Goal: Task Accomplishment & Management: Use online tool/utility

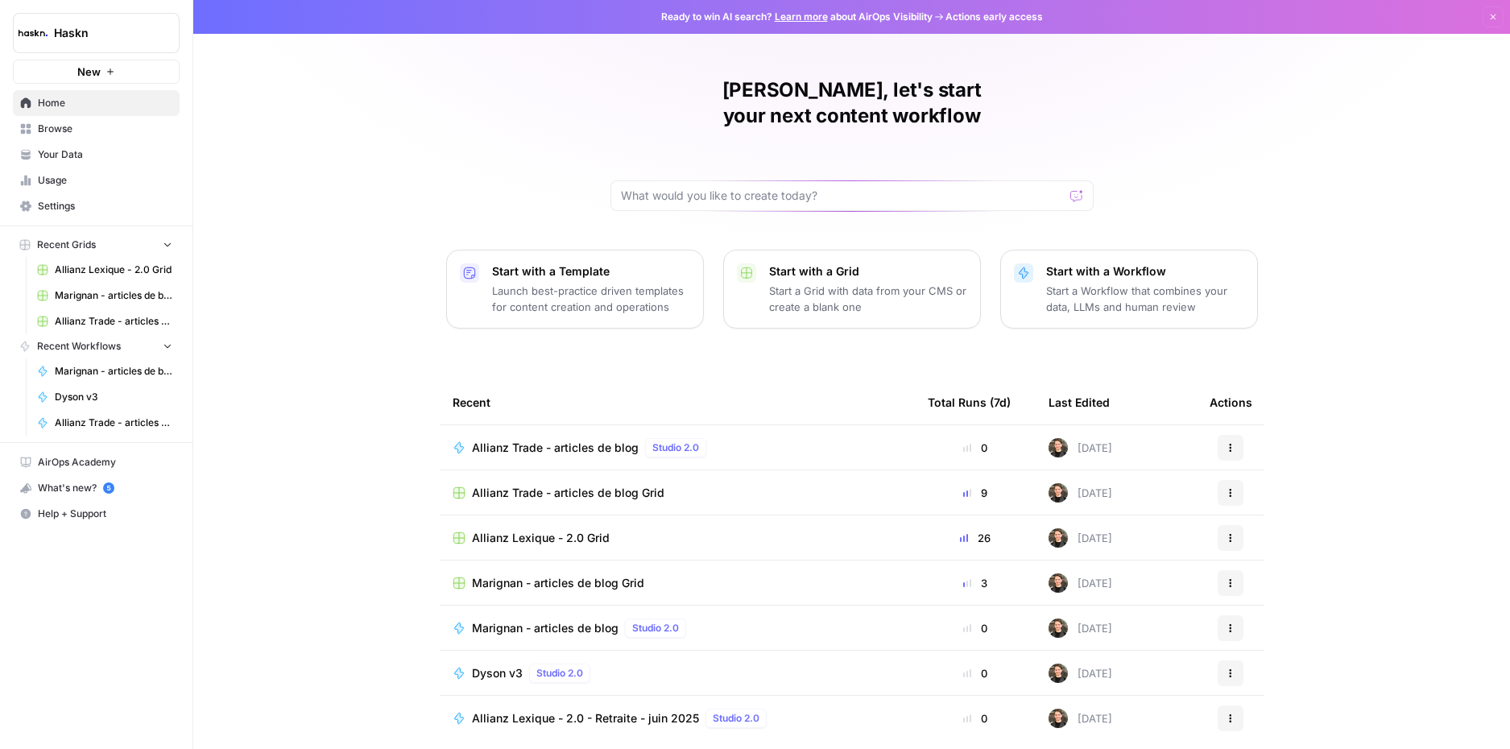
click at [609, 425] on td "Allianz Trade - articles de blog Studio 2.0" at bounding box center [677, 447] width 475 height 44
click at [618, 485] on span "Allianz Trade - articles de blog Grid" at bounding box center [568, 493] width 192 height 16
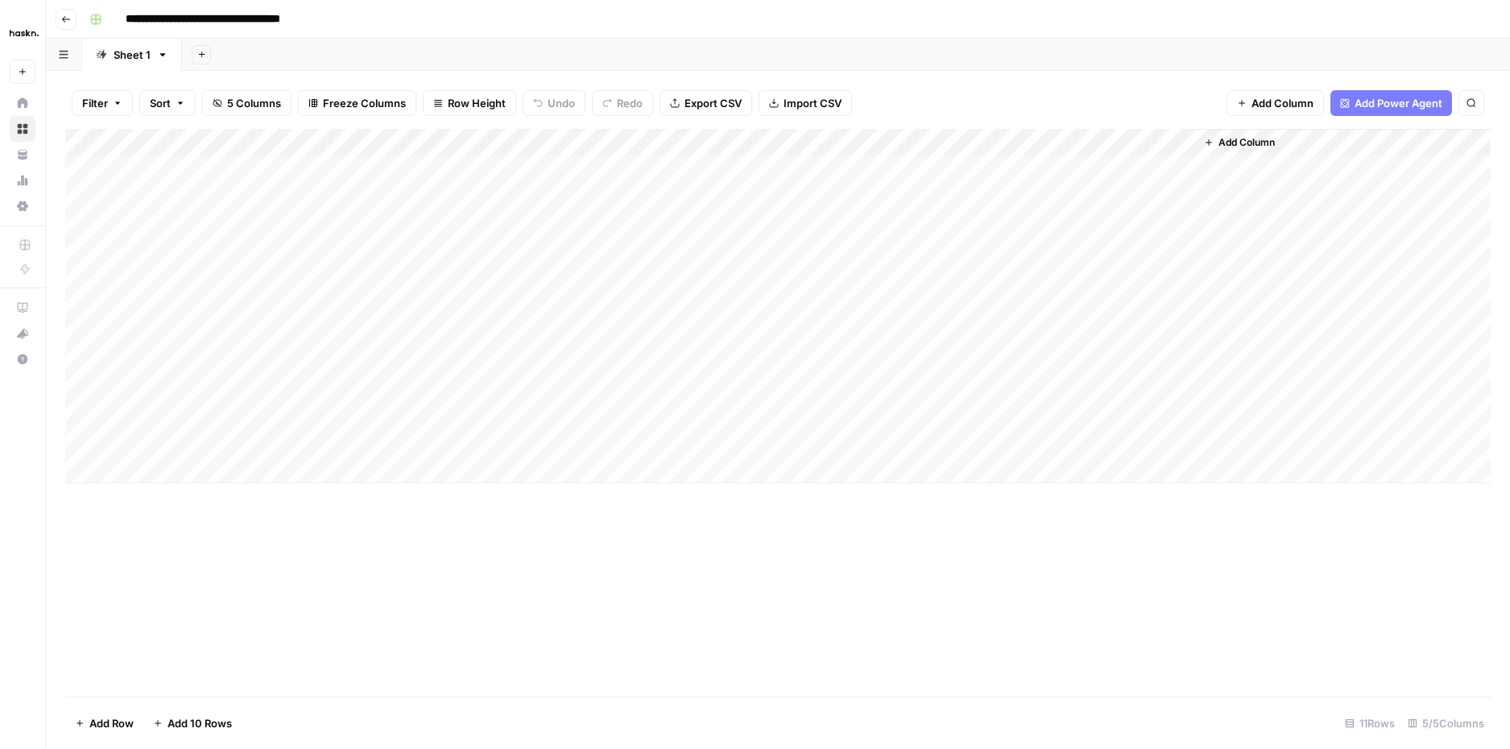
click at [757, 680] on div "Add Column" at bounding box center [777, 413] width 1425 height 568
click at [1462, 56] on div "Add Sheet" at bounding box center [846, 55] width 1328 height 32
